Goal: Information Seeking & Learning: Learn about a topic

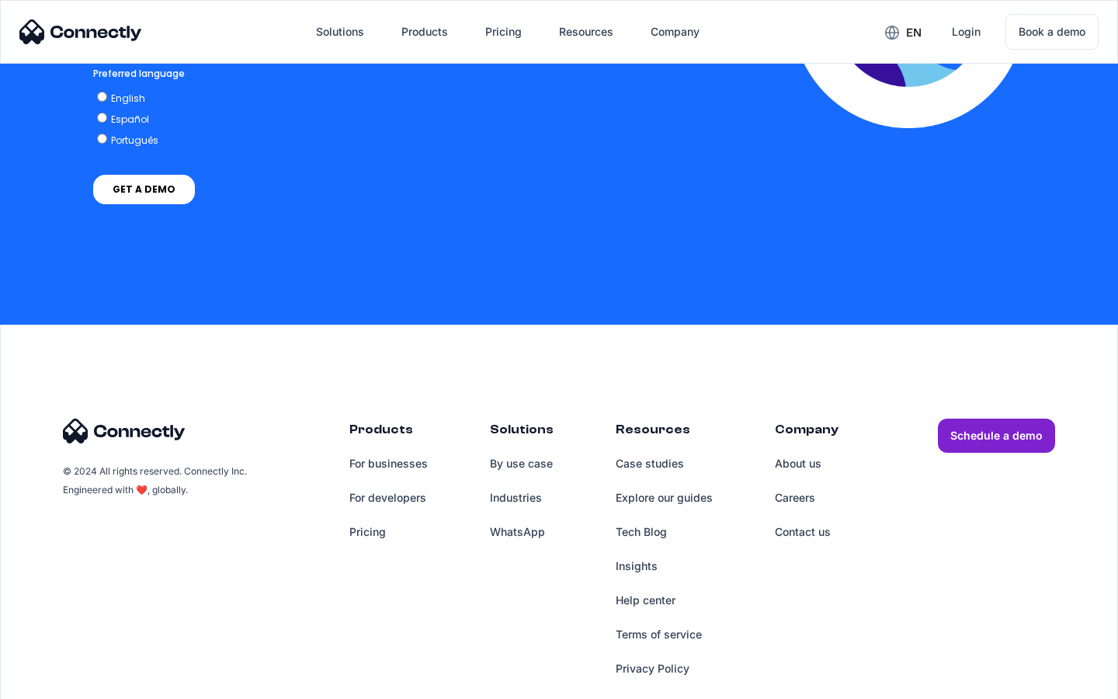
scroll to position [3321, 0]
